Goal: Find specific page/section: Find specific page/section

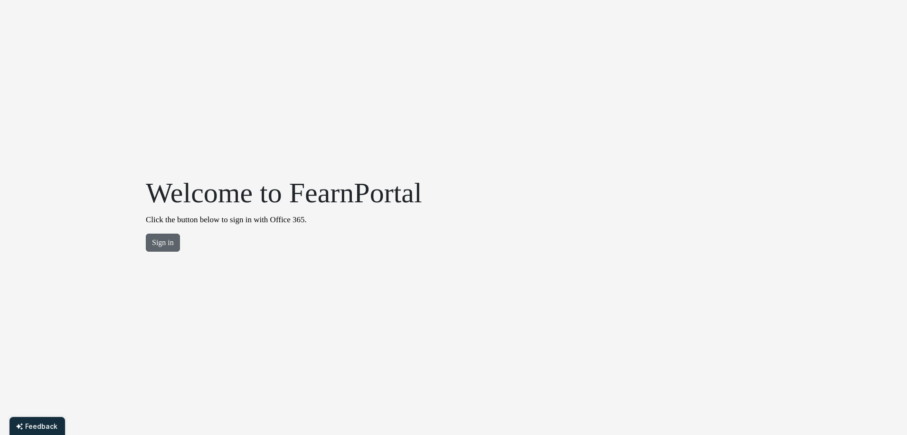
click at [171, 249] on button "Sign in" at bounding box center [163, 243] width 34 height 18
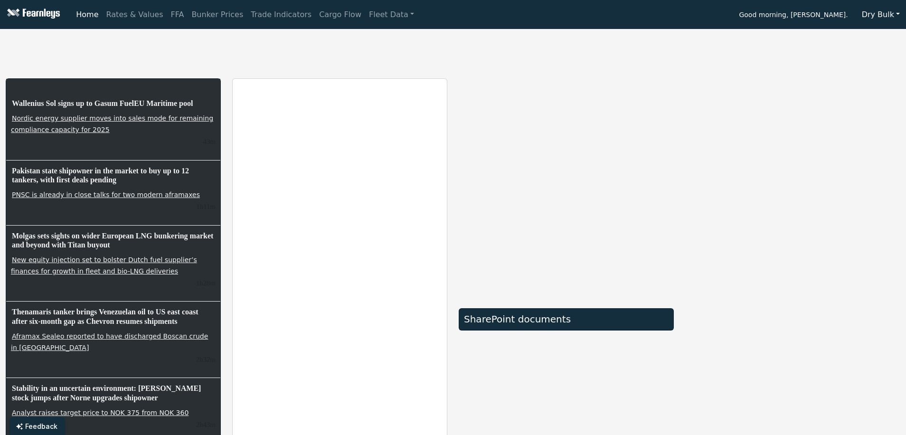
click at [886, 17] on button "Dry Bulk" at bounding box center [881, 15] width 50 height 18
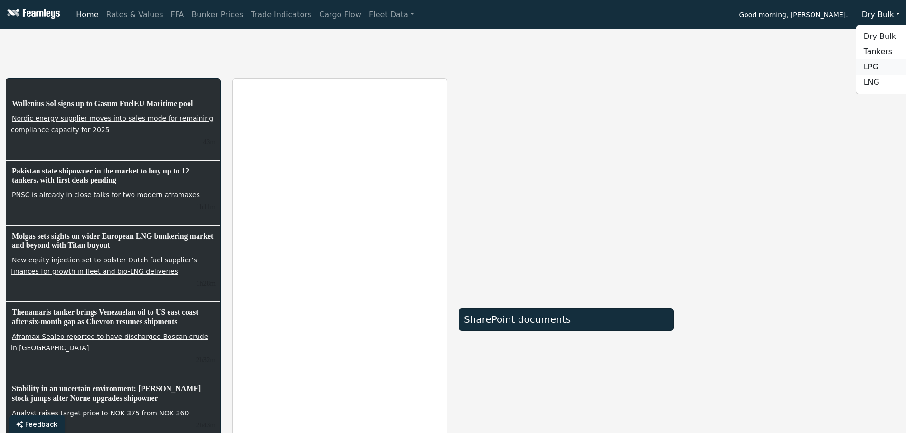
click at [874, 68] on link "LPG" at bounding box center [894, 66] width 75 height 15
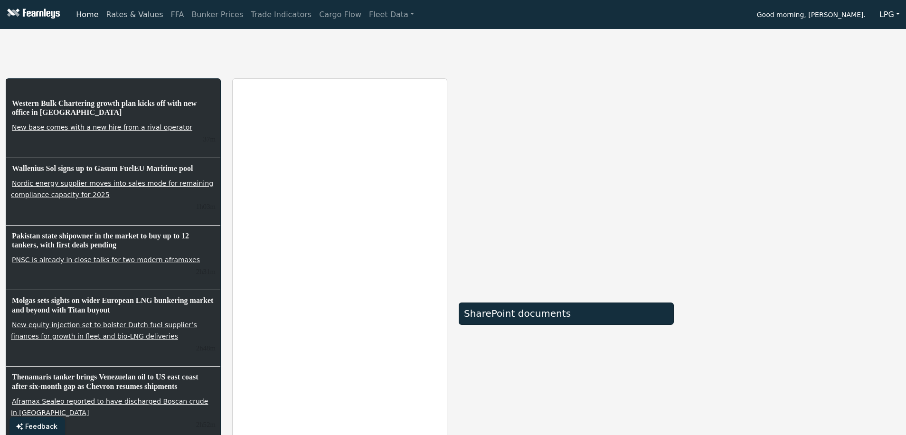
click at [130, 16] on link "Rates & Values" at bounding box center [135, 14] width 65 height 19
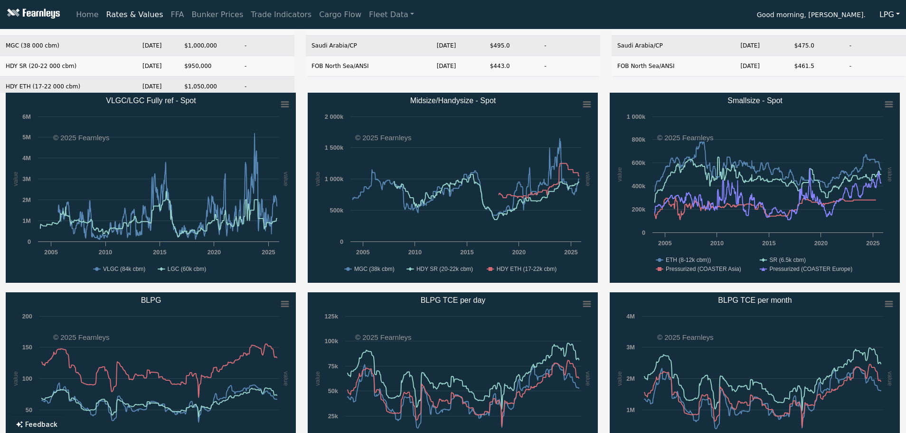
scroll to position [95, 0]
